Goal: Task Accomplishment & Management: Use online tool/utility

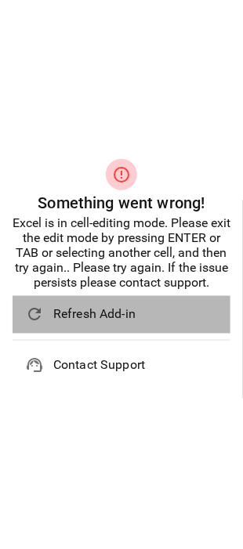
click at [88, 327] on li "refresh Refresh Add-in" at bounding box center [122, 315] width 218 height 38
